Goal: Transaction & Acquisition: Download file/media

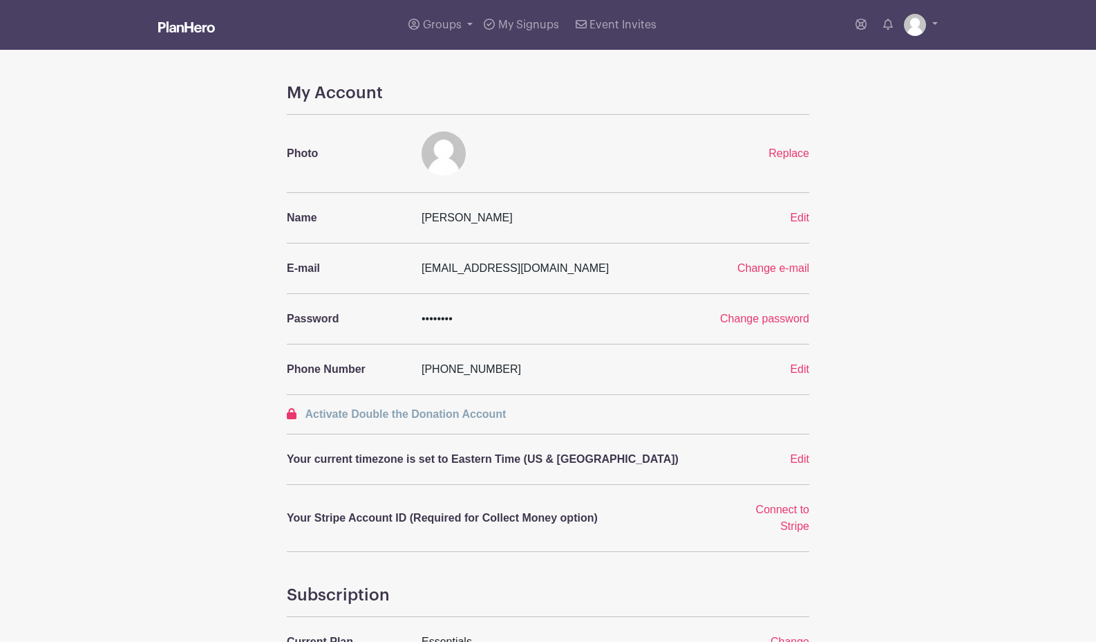
click at [171, 21] on img at bounding box center [186, 26] width 57 height 11
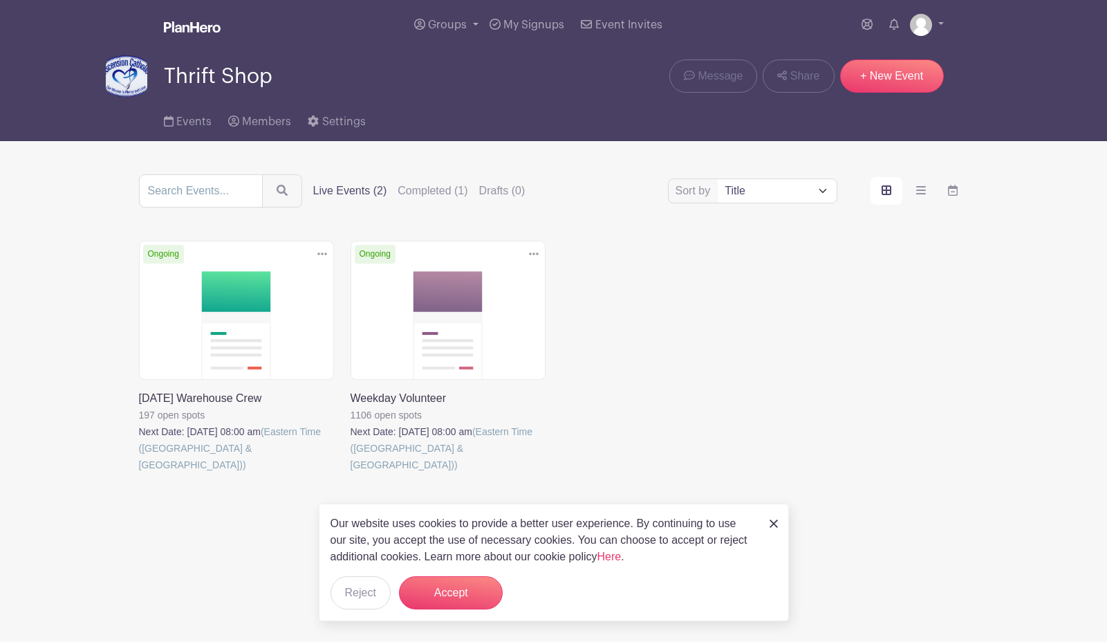
click at [139, 473] on link at bounding box center [139, 473] width 0 height 0
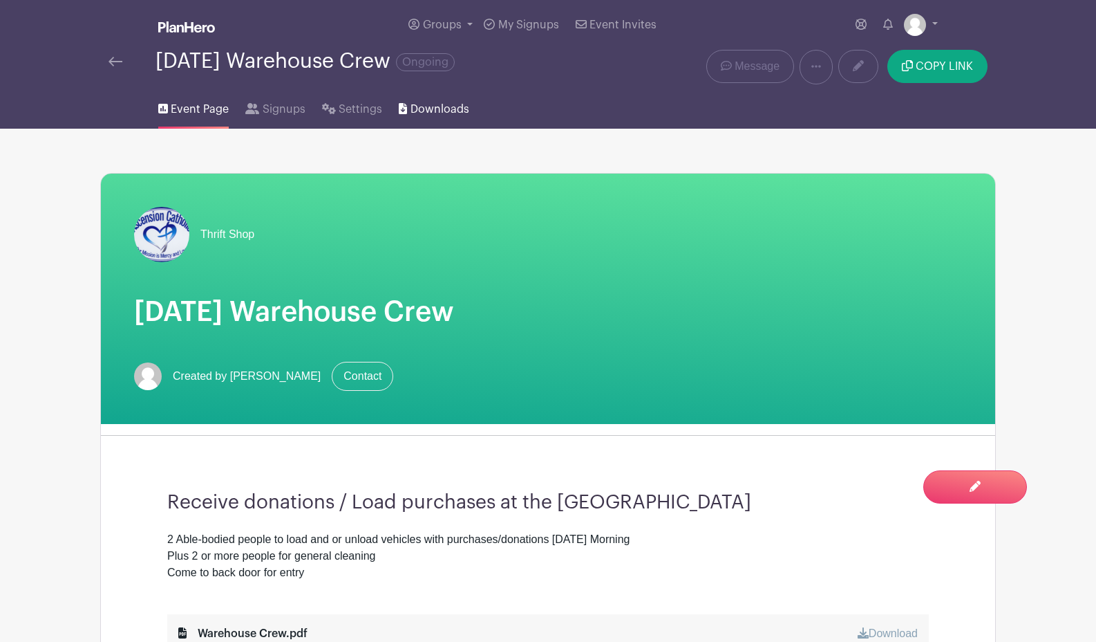
click at [438, 104] on span "Downloads" at bounding box center [440, 109] width 59 height 17
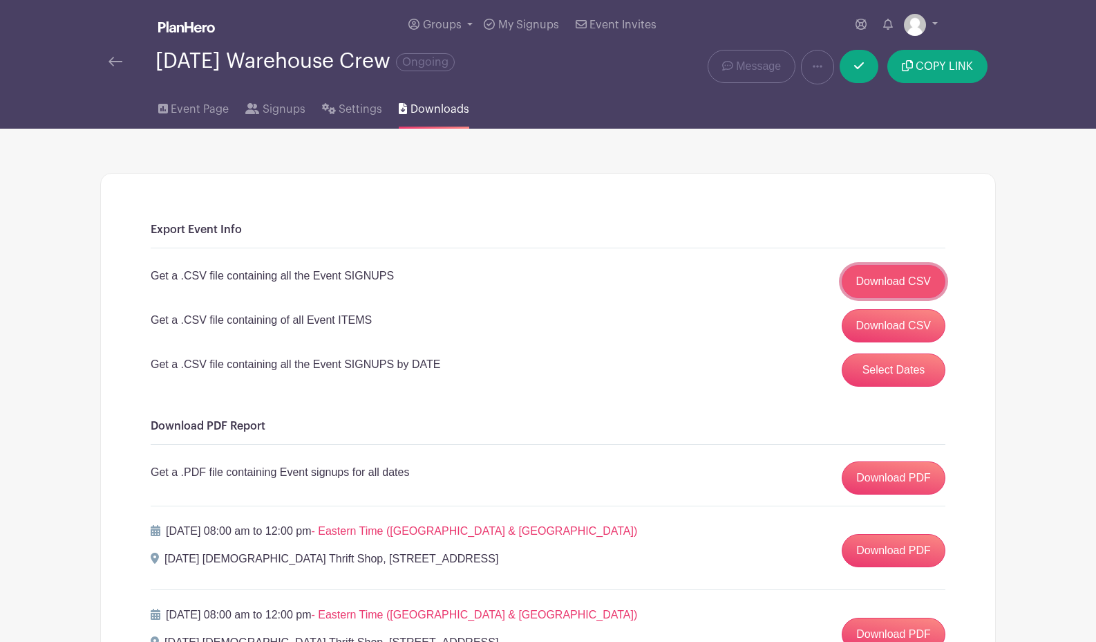
click at [868, 281] on link "Download CSV" at bounding box center [894, 281] width 104 height 33
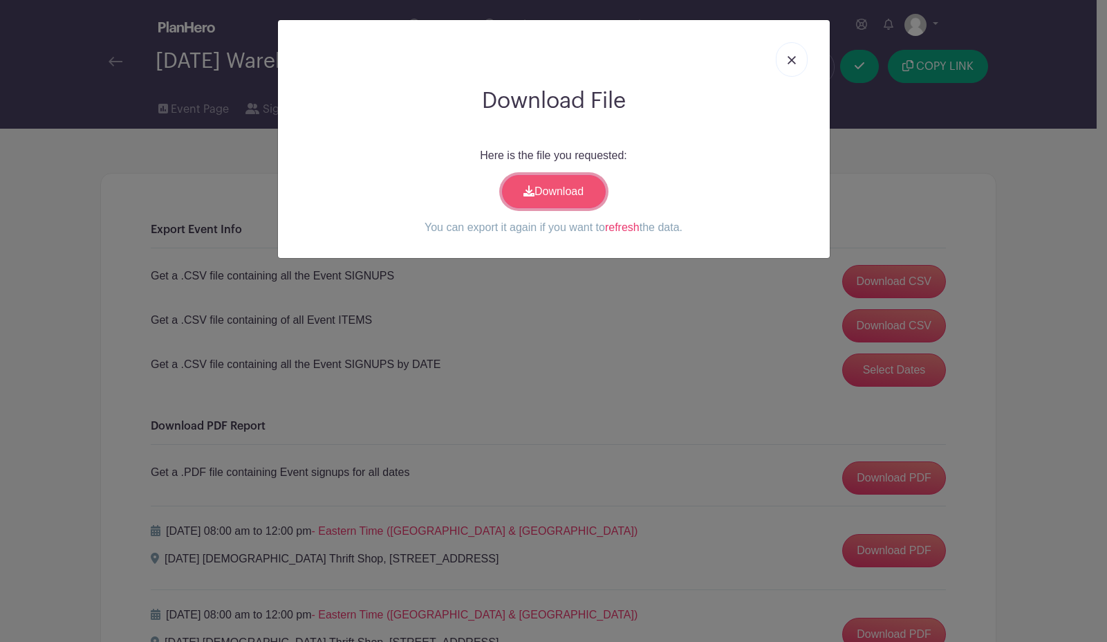
click at [581, 196] on link "Download" at bounding box center [554, 191] width 104 height 33
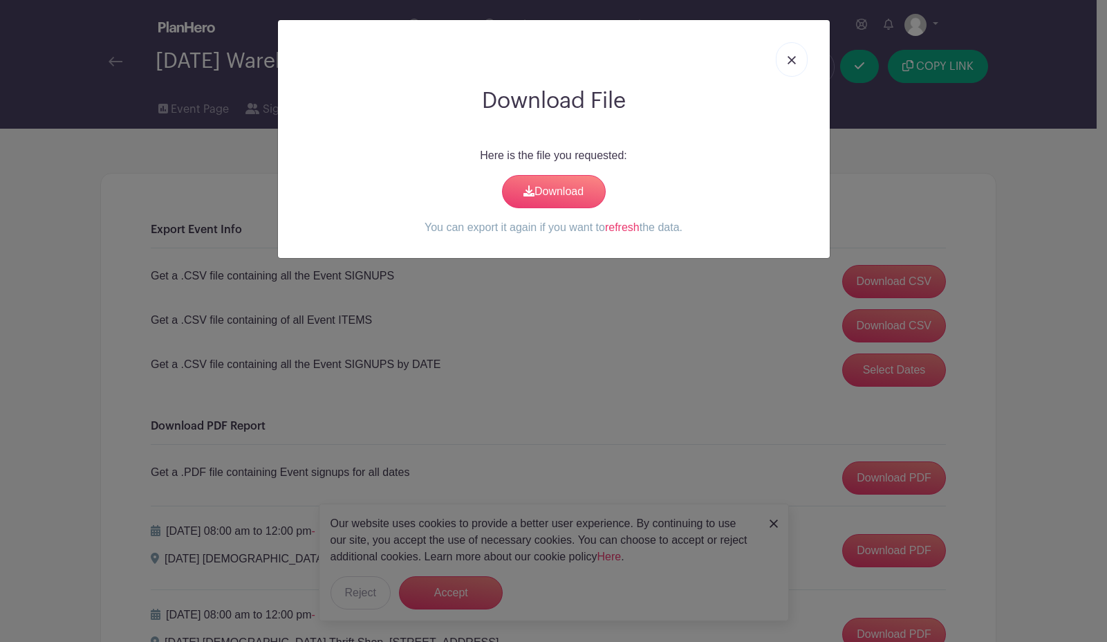
click at [791, 58] on img at bounding box center [791, 60] width 8 height 8
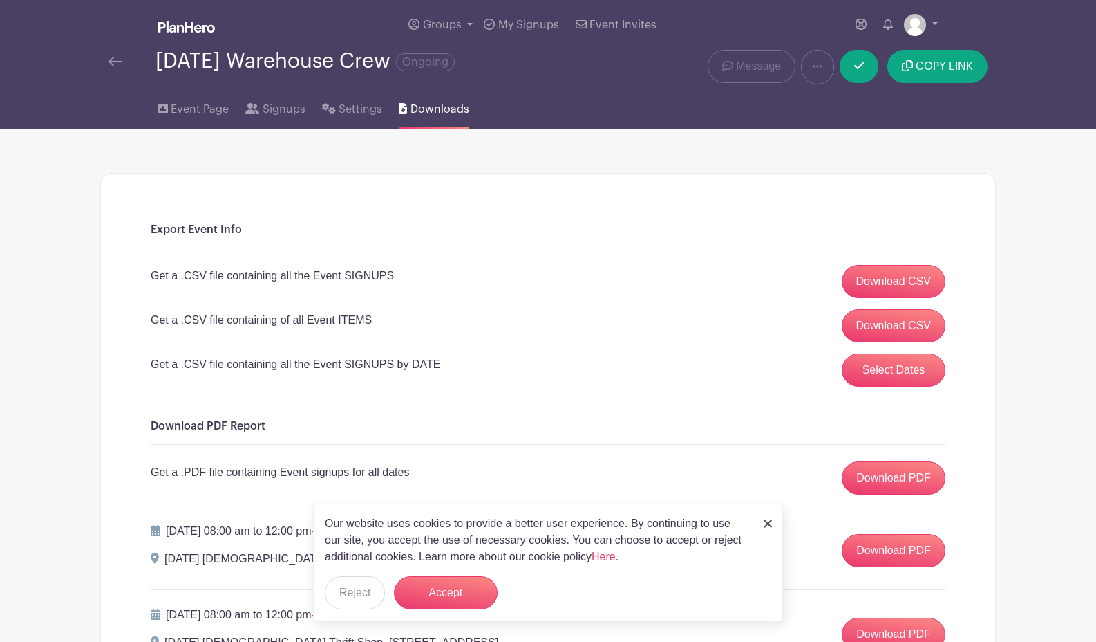
click at [120, 62] on img at bounding box center [116, 62] width 14 height 10
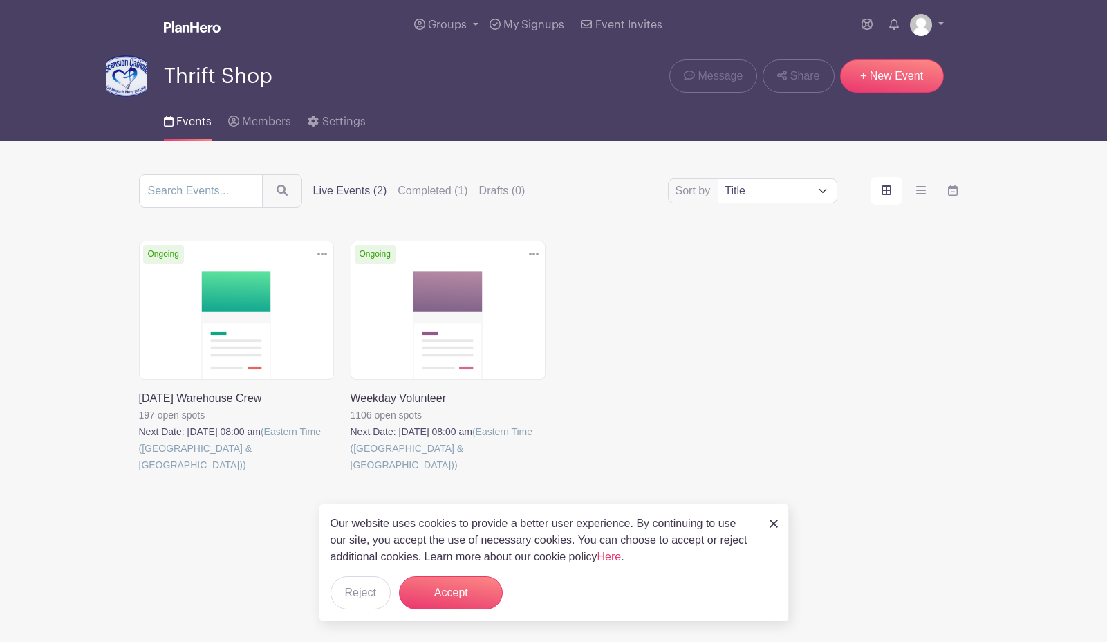
click at [350, 473] on link at bounding box center [350, 473] width 0 height 0
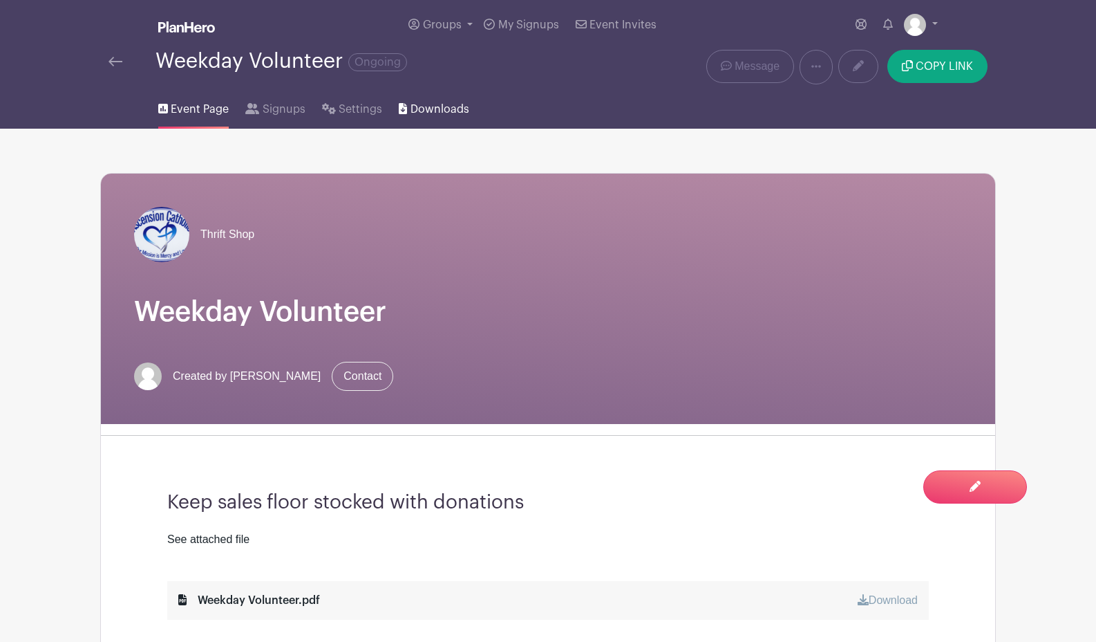
click at [441, 105] on span "Downloads" at bounding box center [440, 109] width 59 height 17
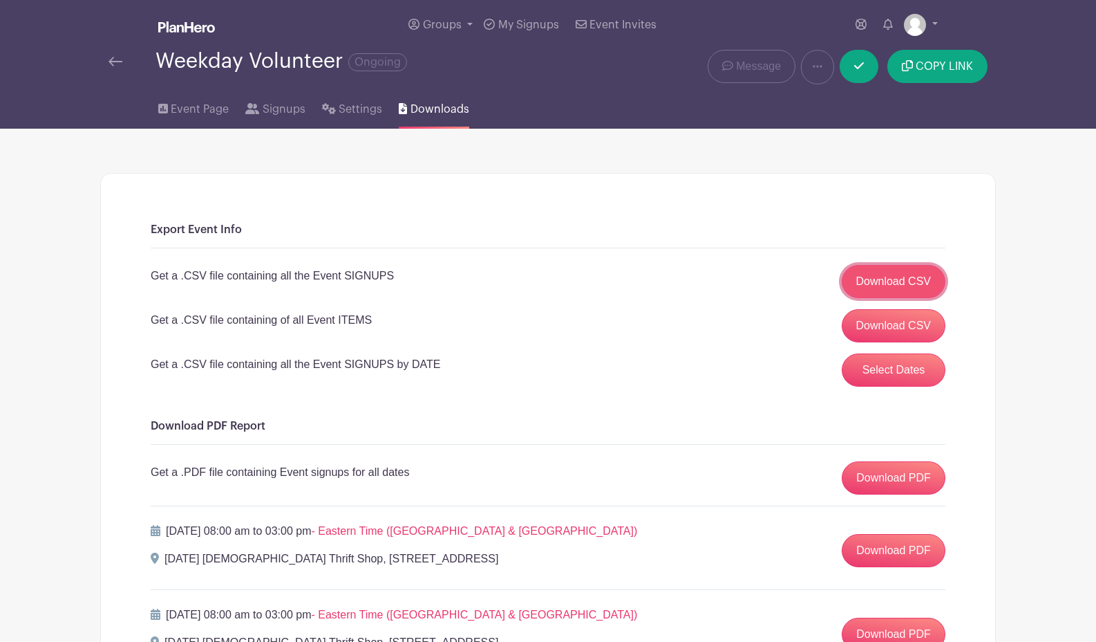
click at [896, 286] on link "Download CSV" at bounding box center [894, 281] width 104 height 33
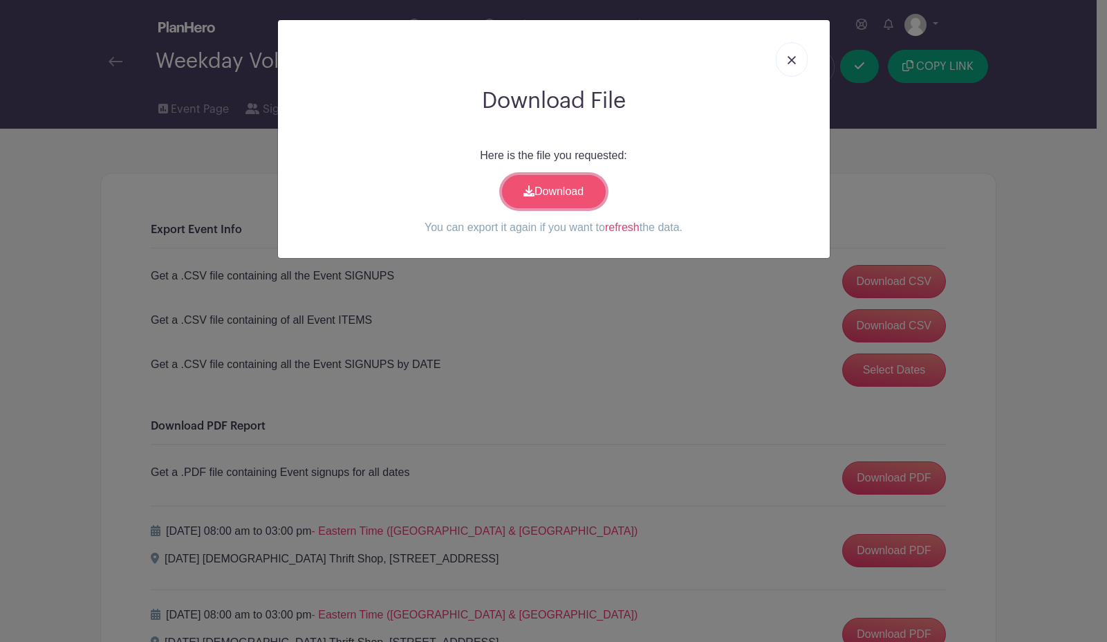
click at [563, 186] on link "Download" at bounding box center [554, 191] width 104 height 33
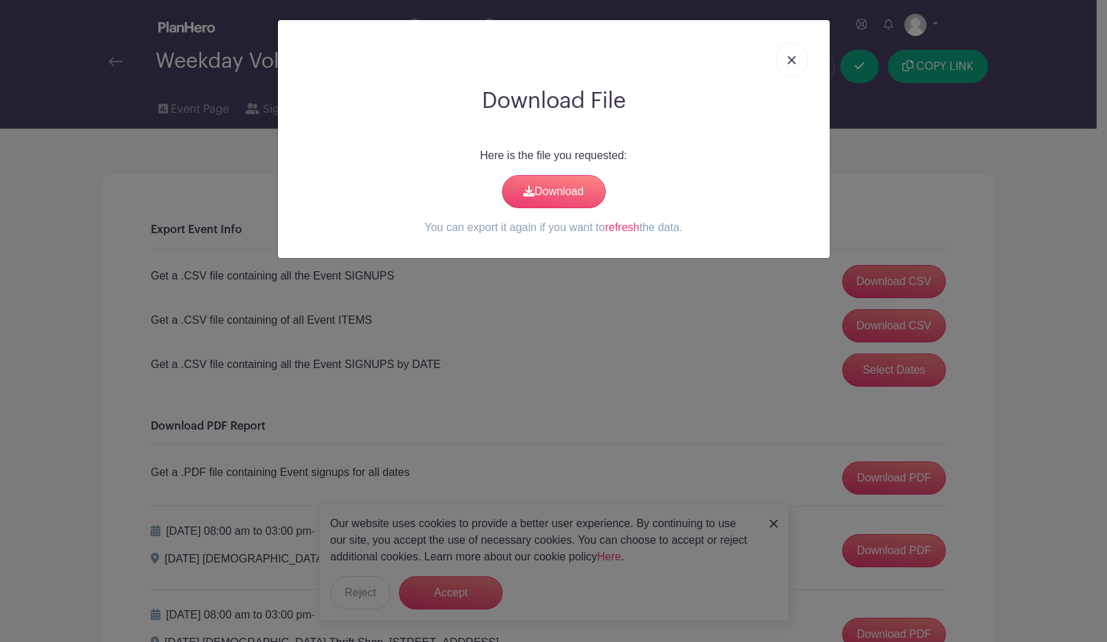
click at [793, 59] on img at bounding box center [791, 60] width 8 height 8
